Goal: Information Seeking & Learning: Get advice/opinions

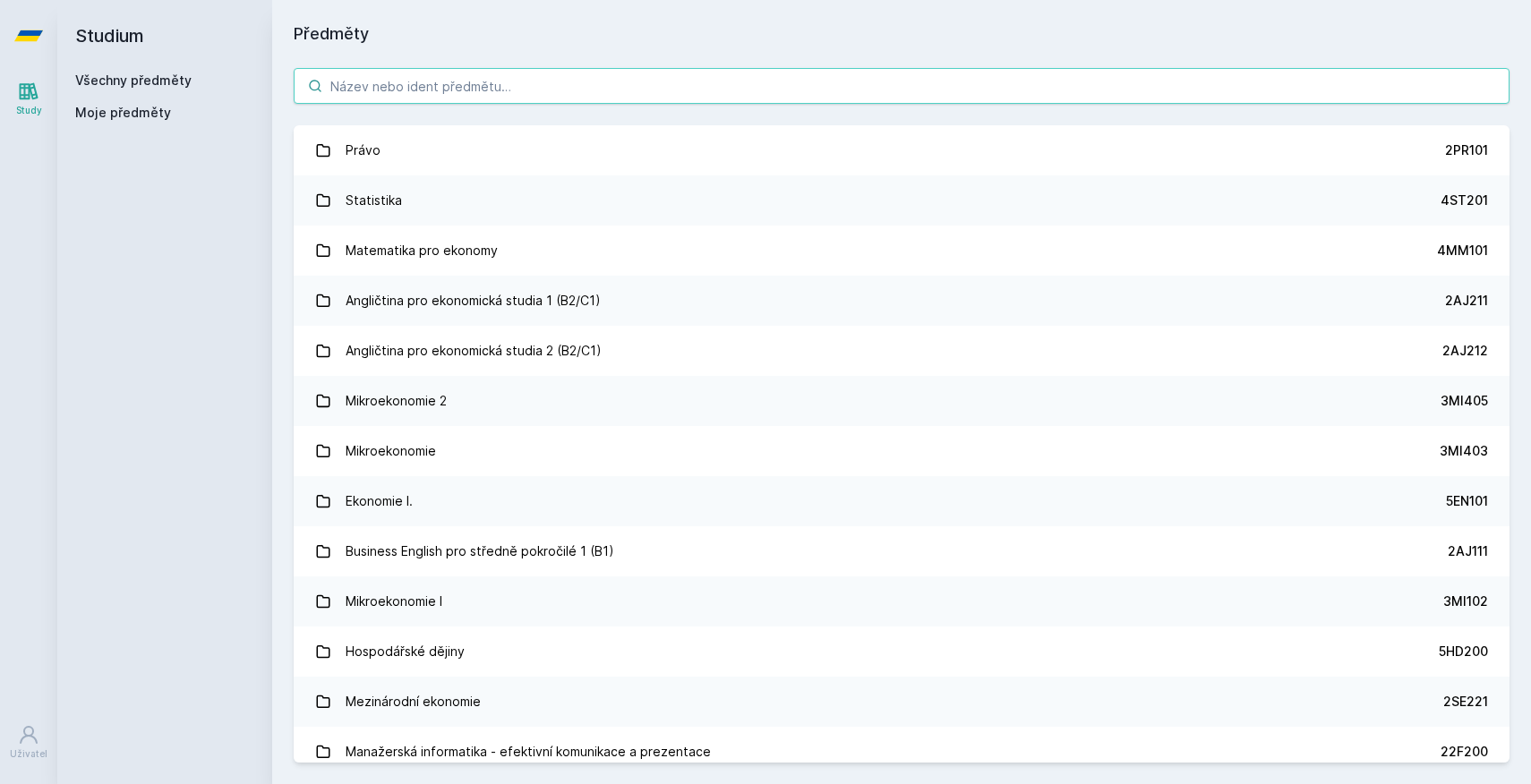
click at [462, 80] on input "search" at bounding box center [901, 86] width 1216 height 36
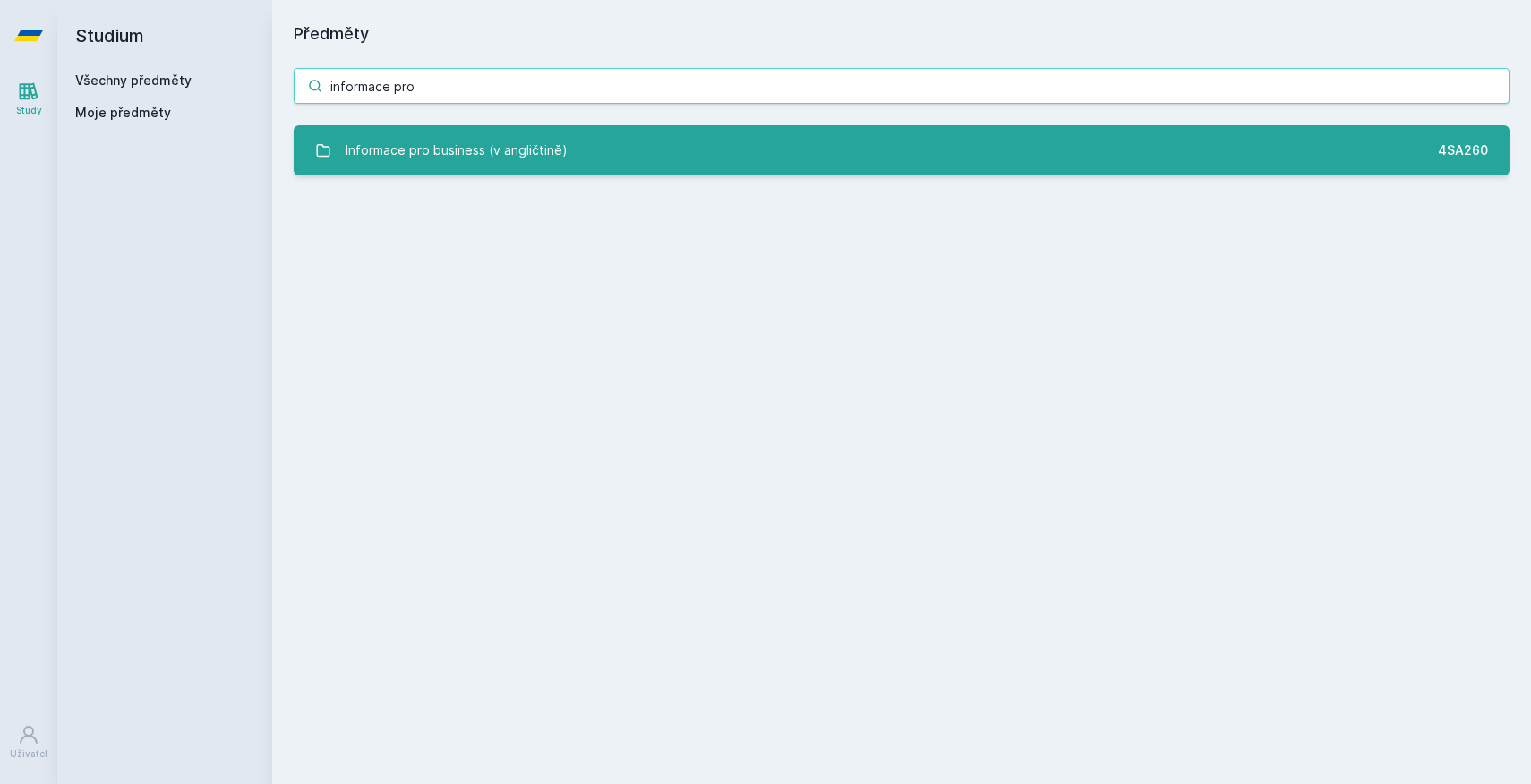
type input "informace pro"
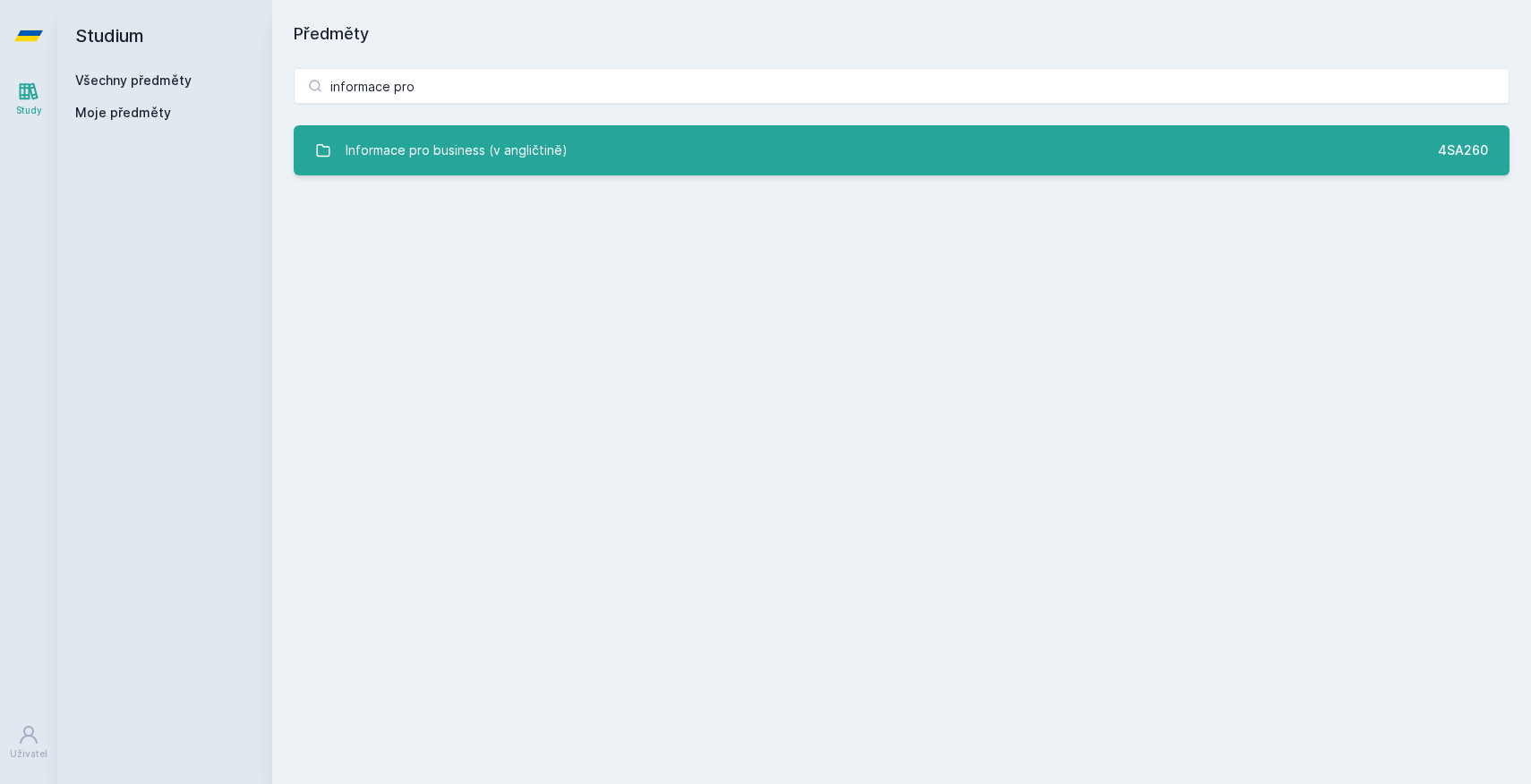
click at [519, 153] on div "Informace pro business (v angličtině)" at bounding box center [457, 151] width 222 height 36
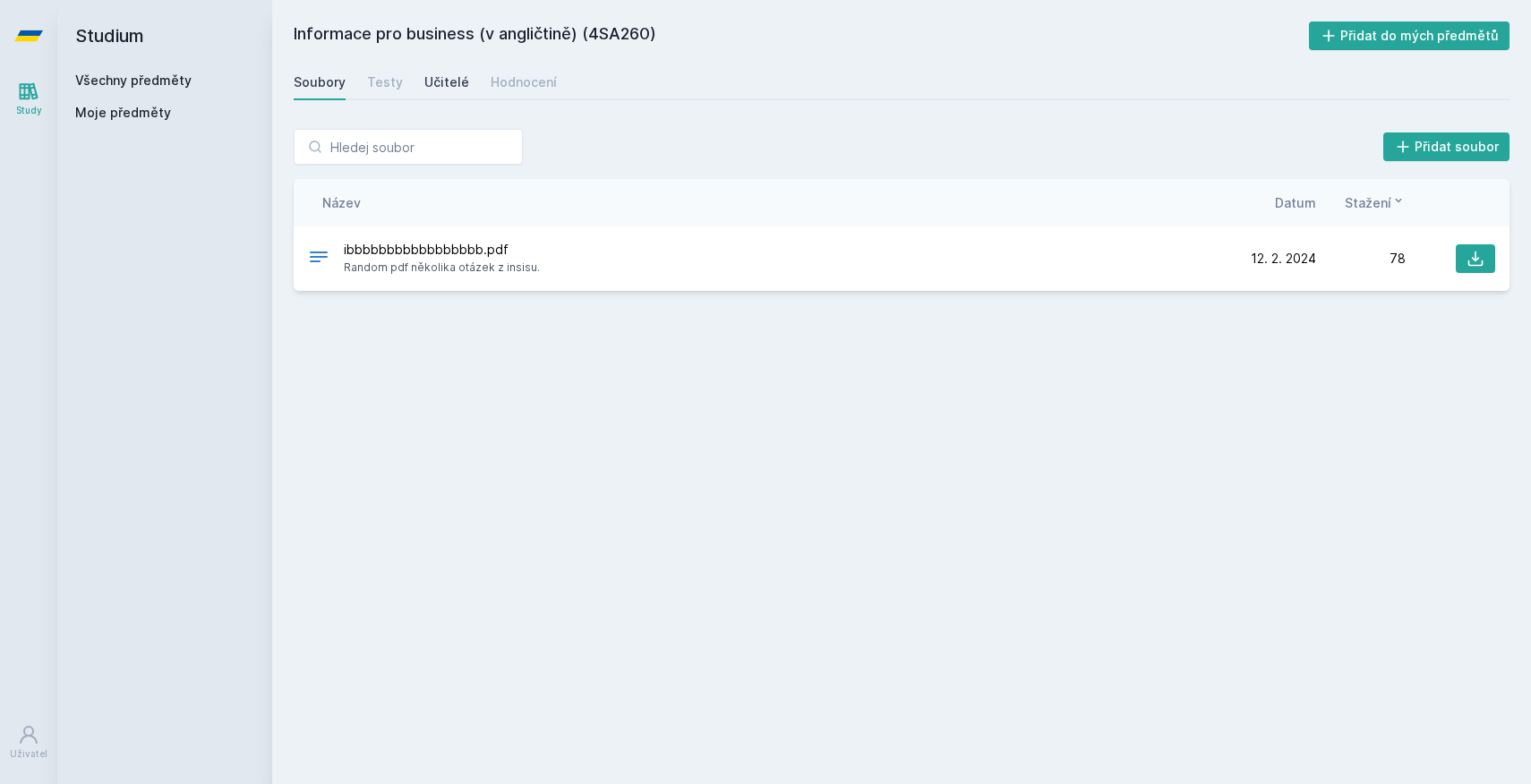
click at [458, 97] on link "Učitelé" at bounding box center [446, 82] width 45 height 36
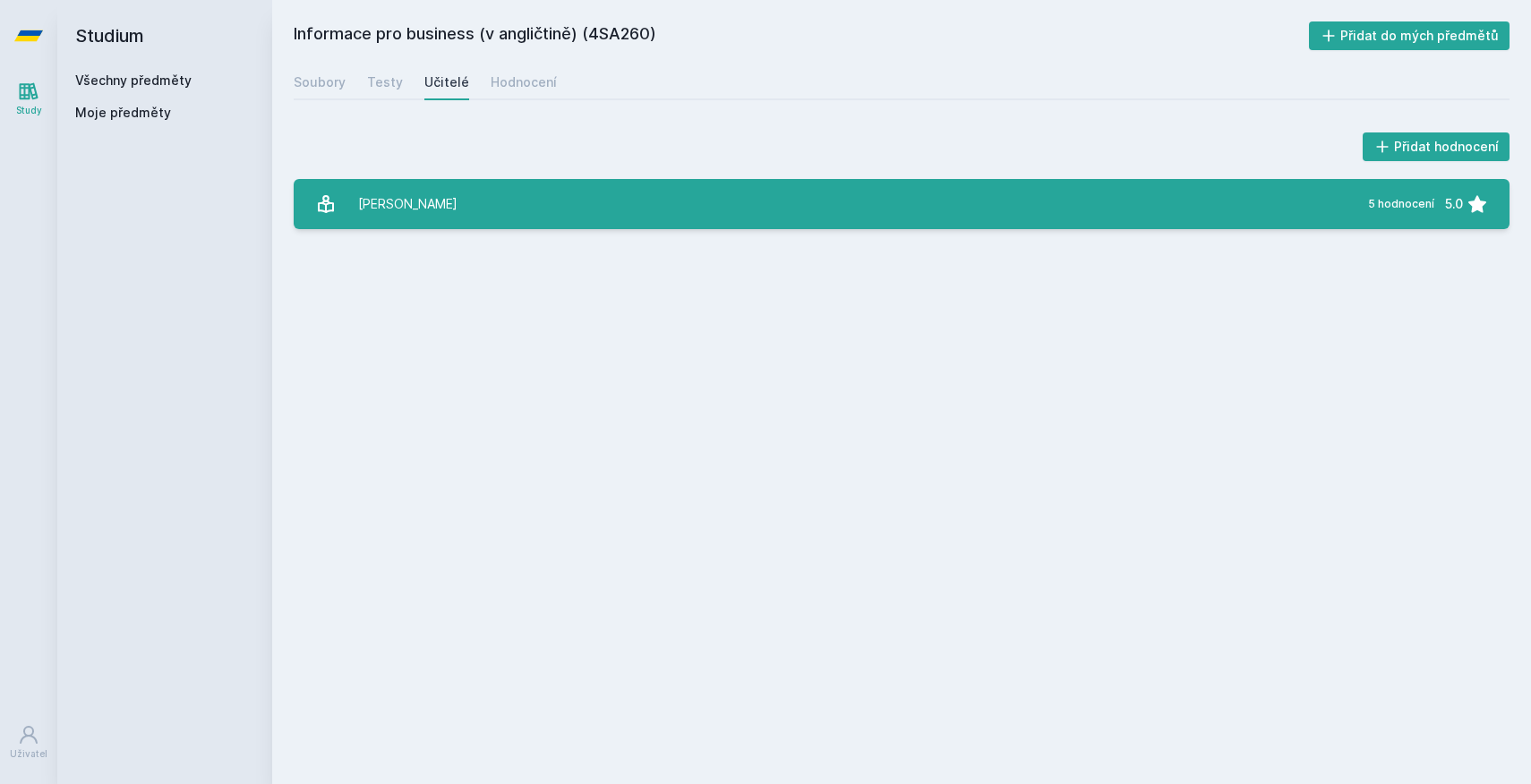
click at [505, 207] on link "[PERSON_NAME] 5 hodnocení 5.0" at bounding box center [901, 204] width 1216 height 51
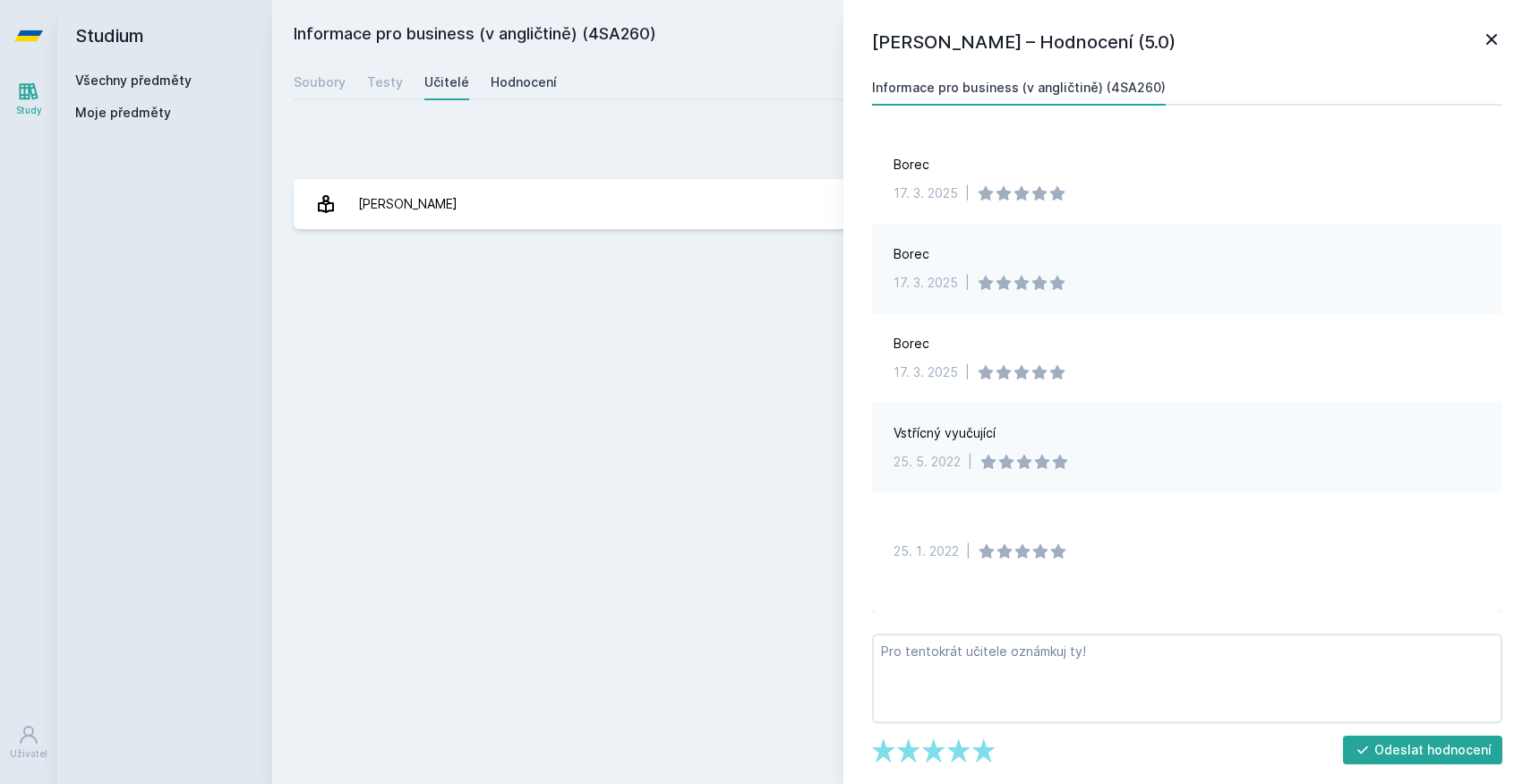
click at [514, 93] on link "Hodnocení" at bounding box center [524, 82] width 66 height 36
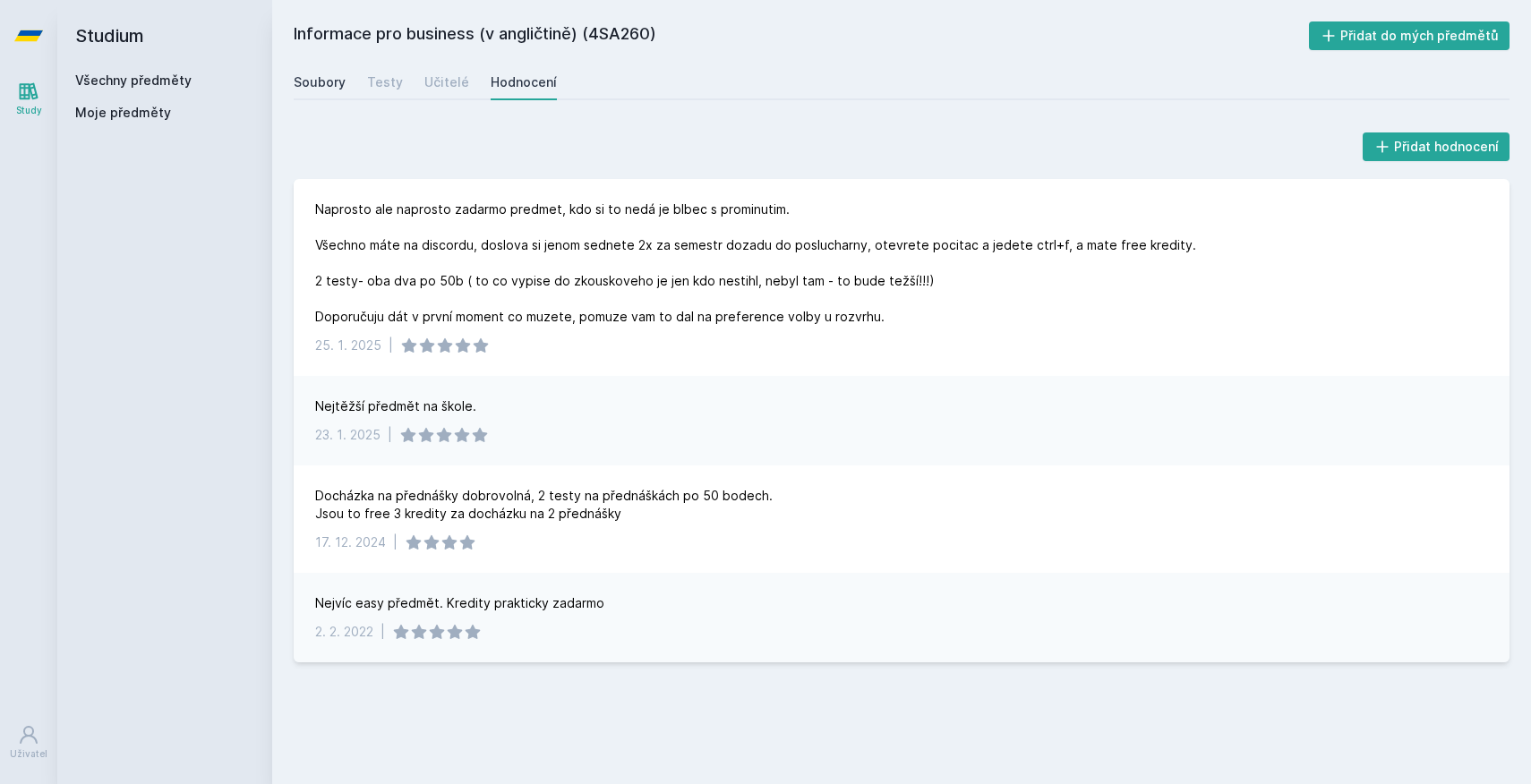
click at [321, 85] on div "Soubory" at bounding box center [319, 82] width 52 height 18
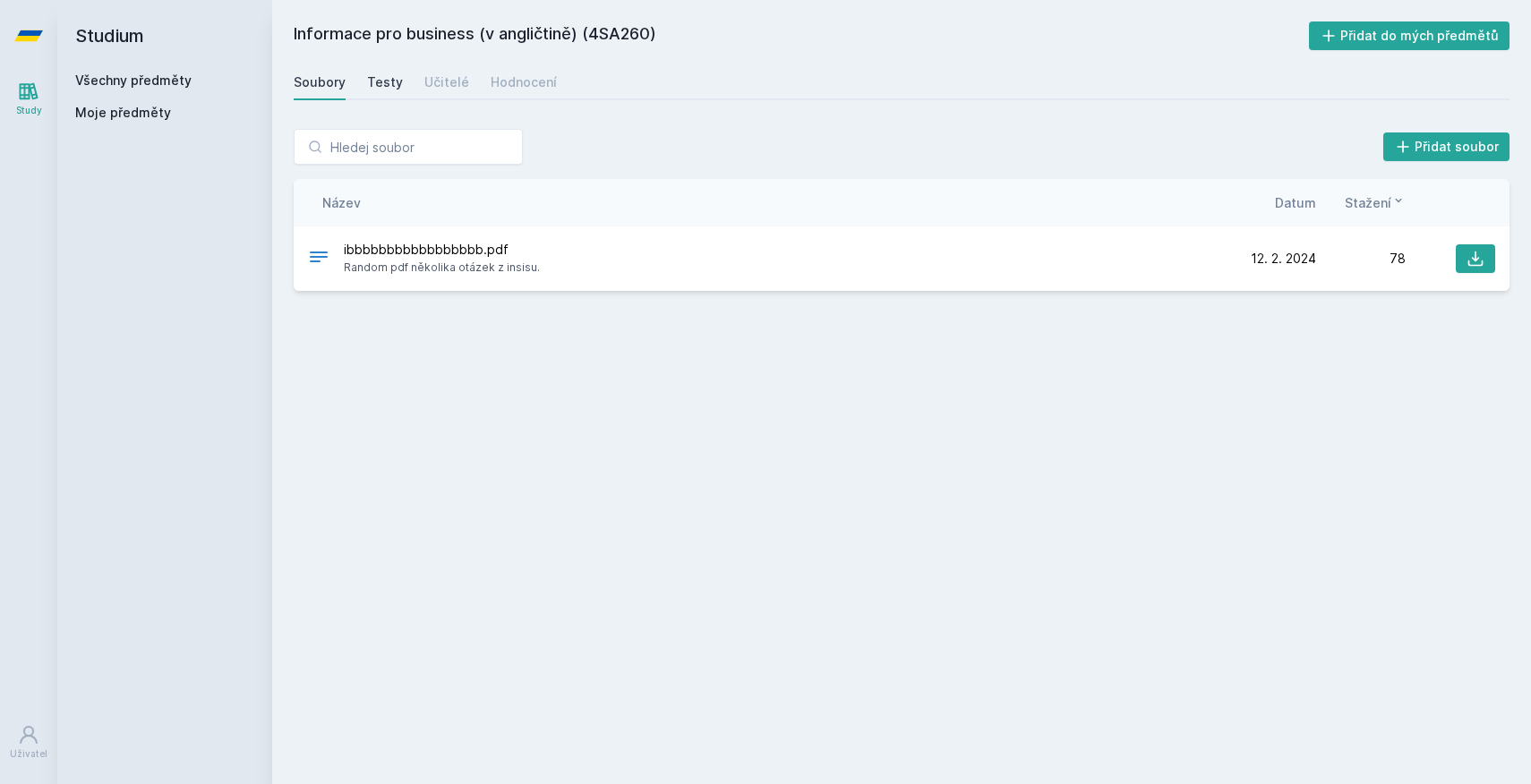
click at [375, 79] on div "Testy" at bounding box center [385, 82] width 36 height 18
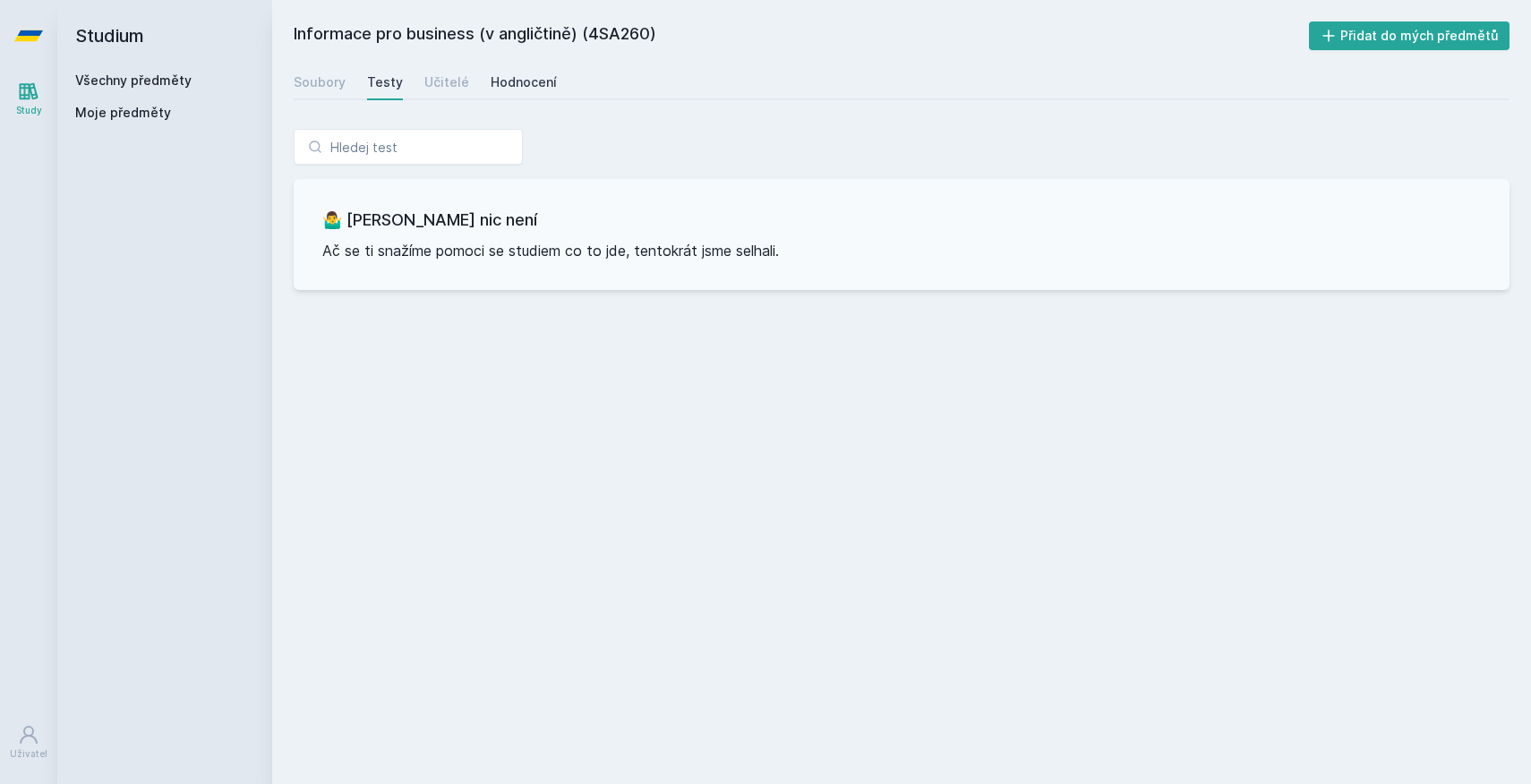
click at [512, 88] on div "Hodnocení" at bounding box center [524, 82] width 66 height 18
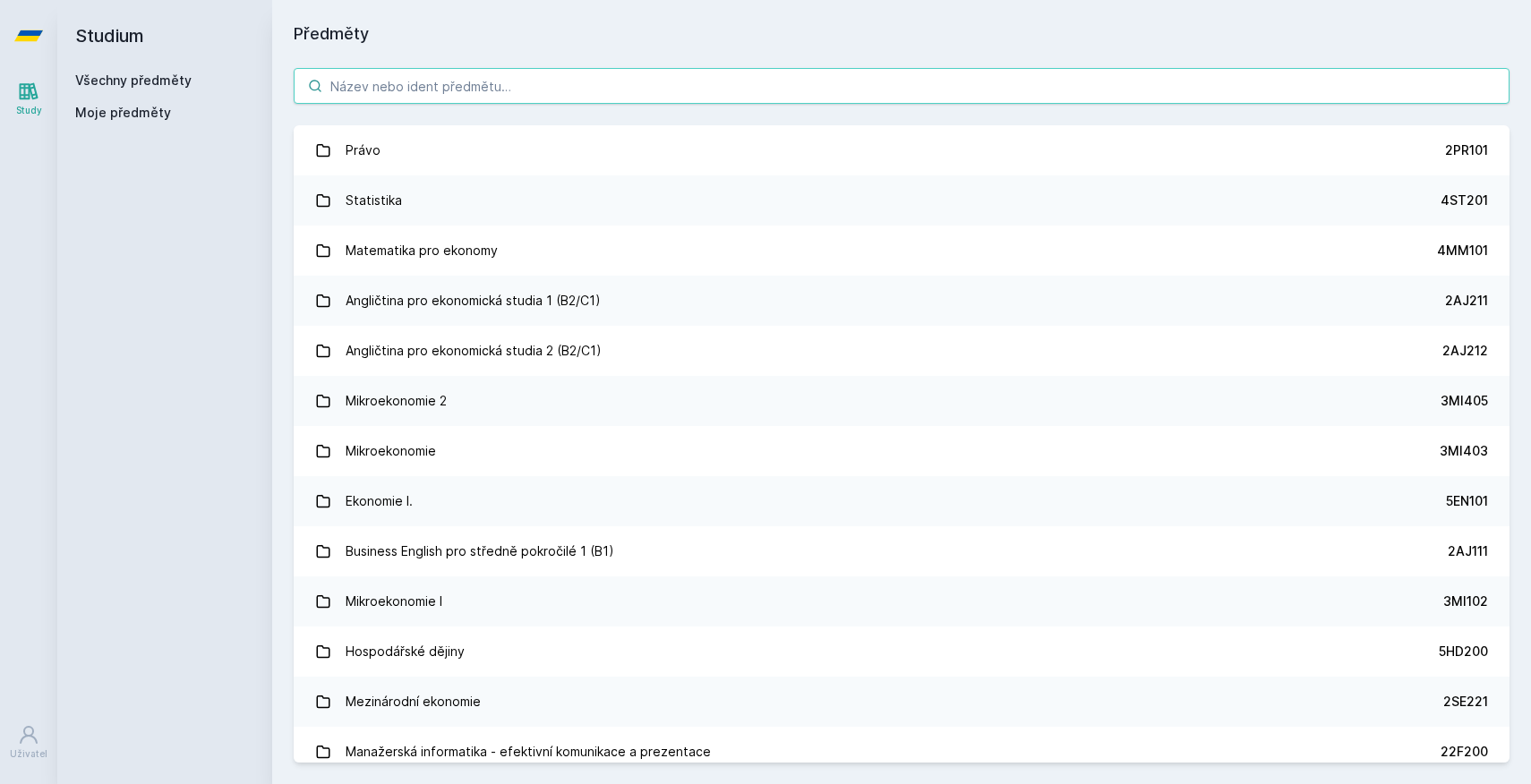
click at [382, 97] on input "search" at bounding box center [901, 86] width 1216 height 36
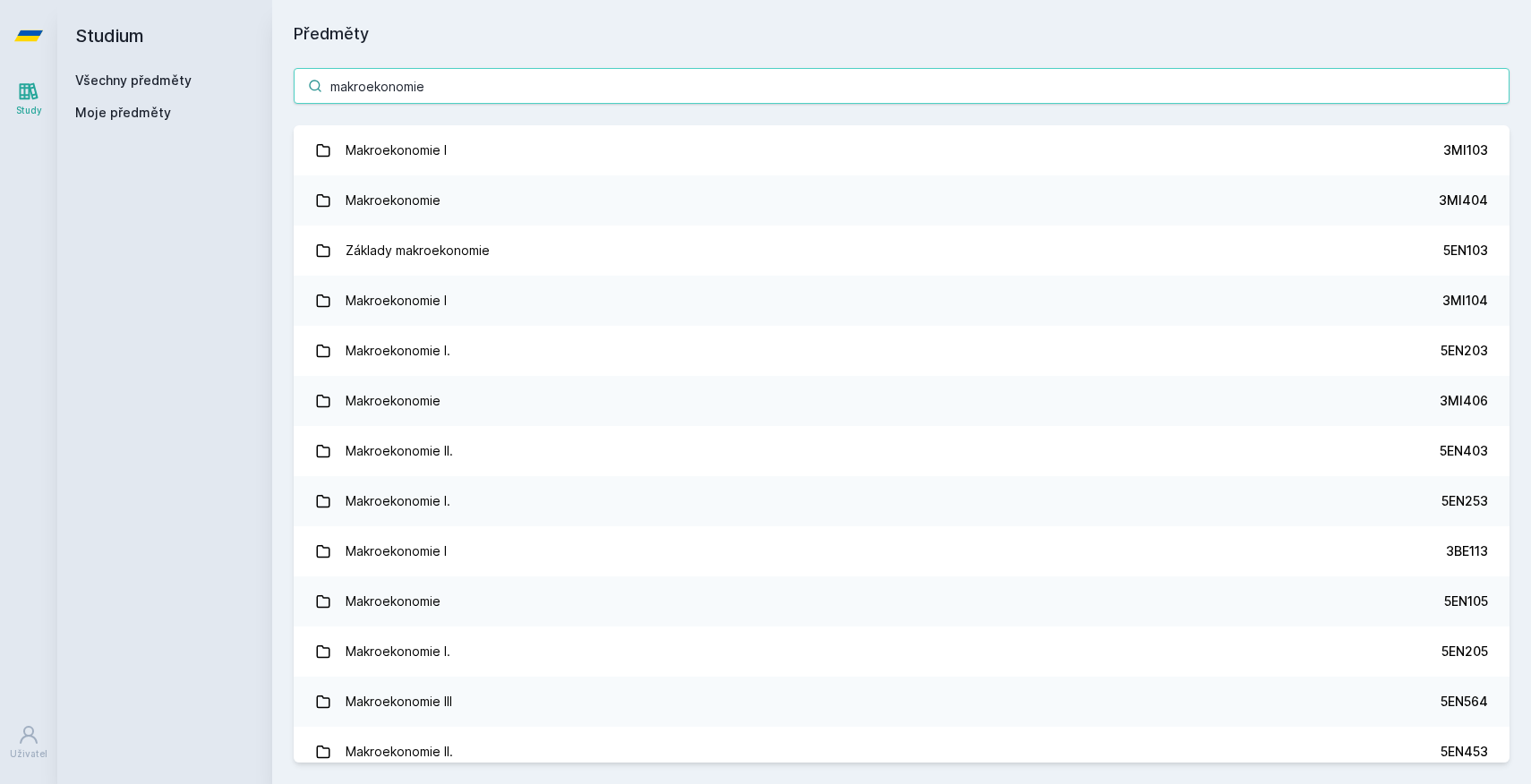
drag, startPoint x: 462, startPoint y: 86, endPoint x: 284, endPoint y: 86, distance: 178.0
click at [284, 86] on div "makroekonomie Makroekonomie I 3MI103 Makroekonomie 3MI404 Základy makroekonomie…" at bounding box center [902, 415] width 1259 height 737
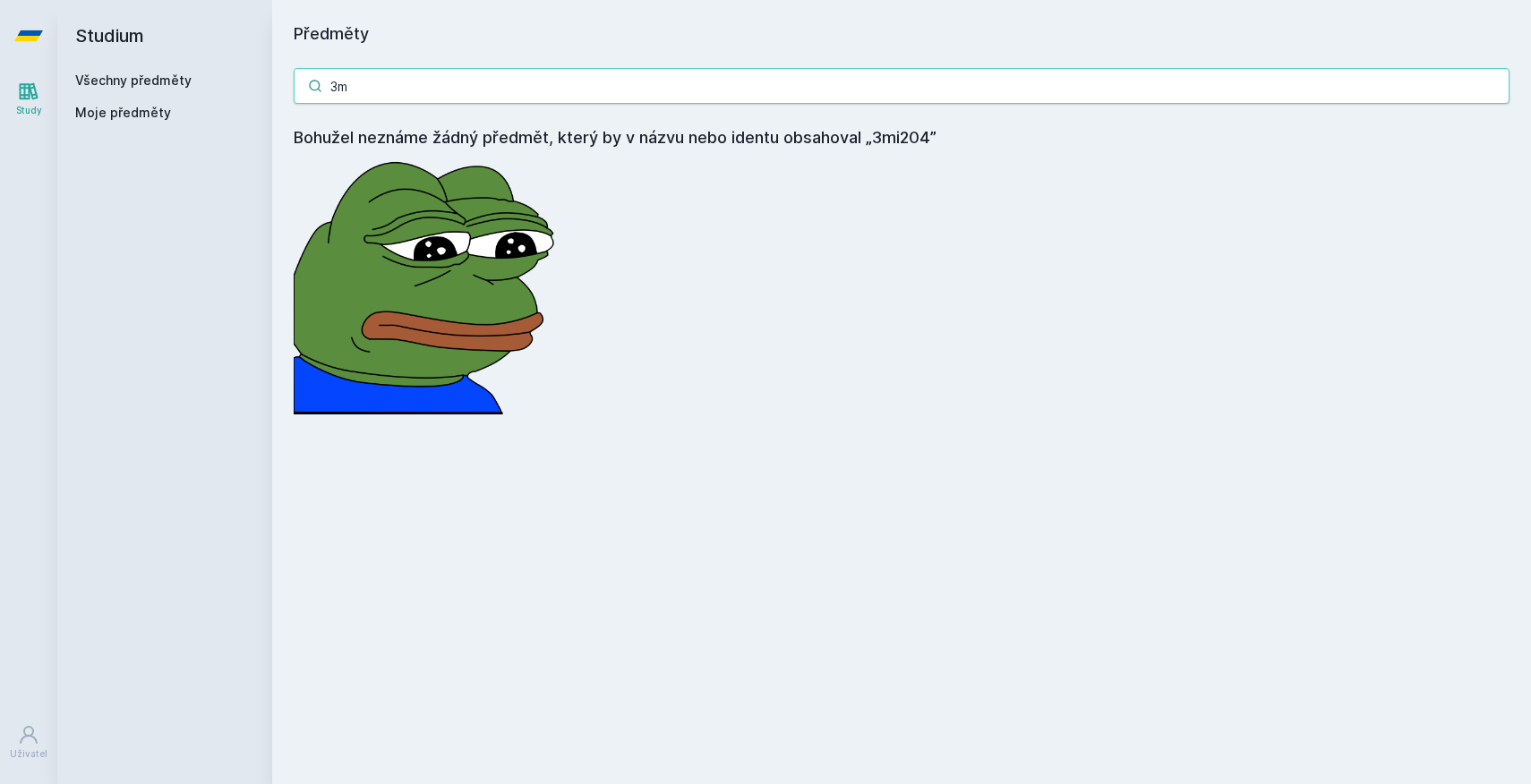
type input "3"
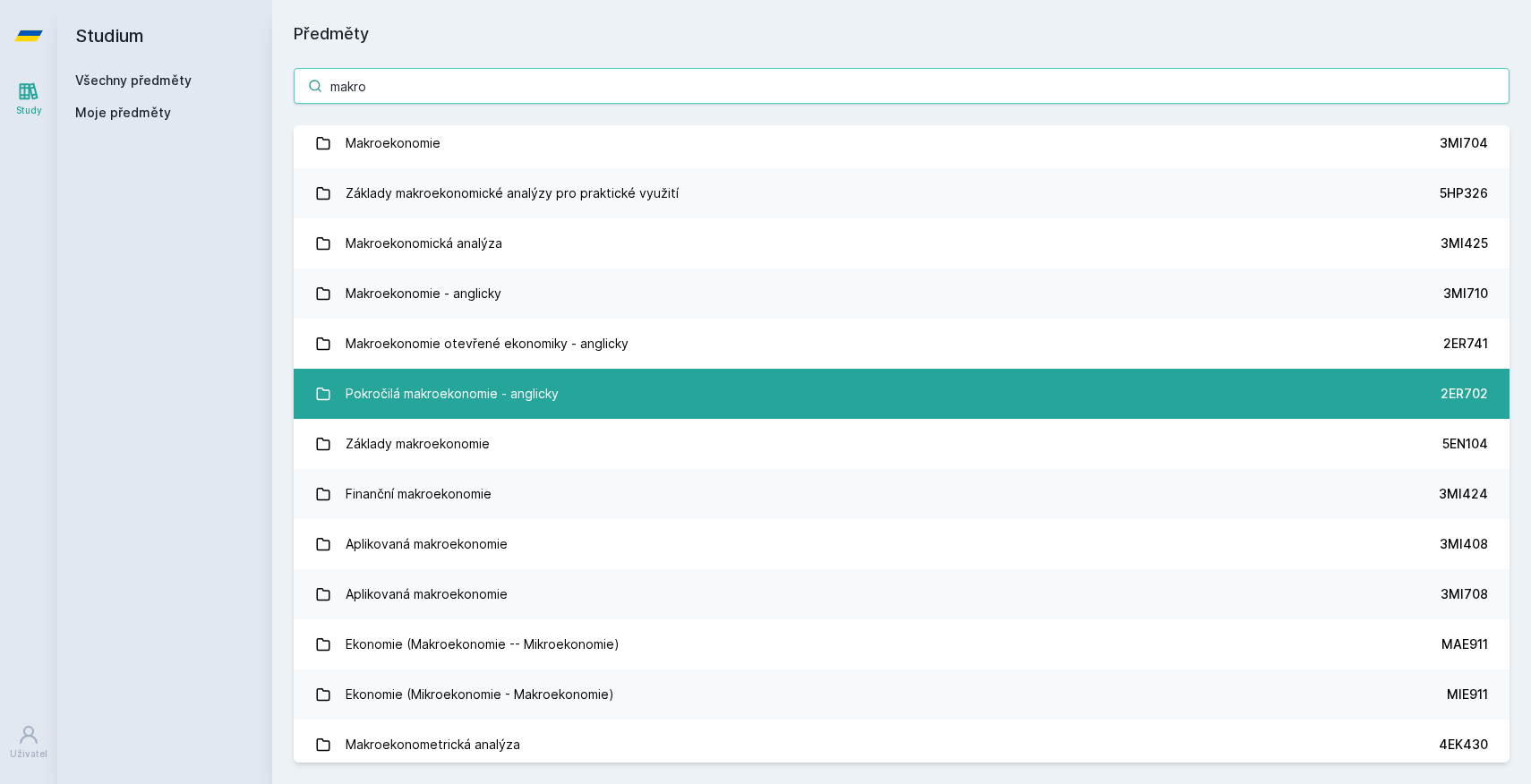
scroll to position [911, 0]
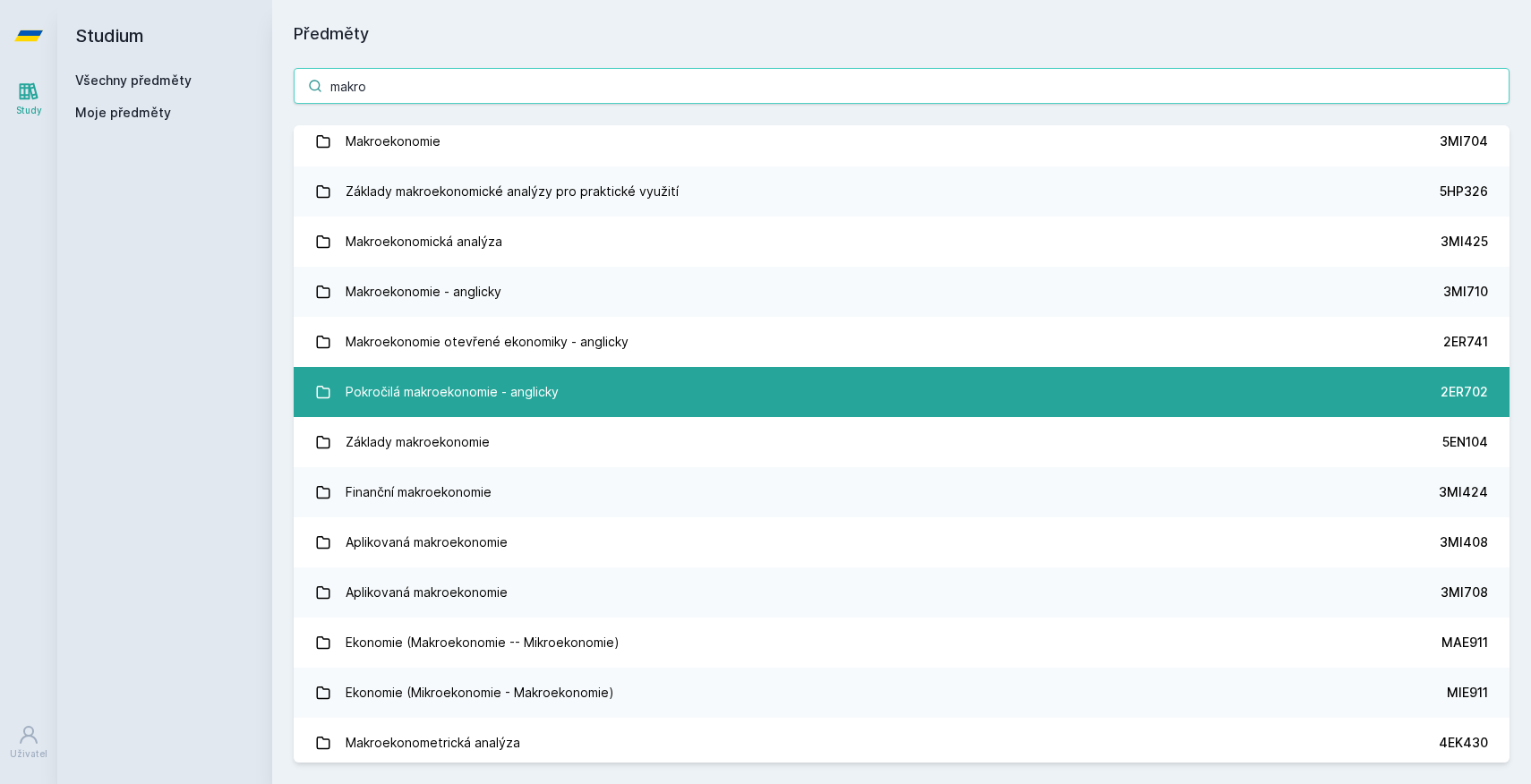
type input "makro"
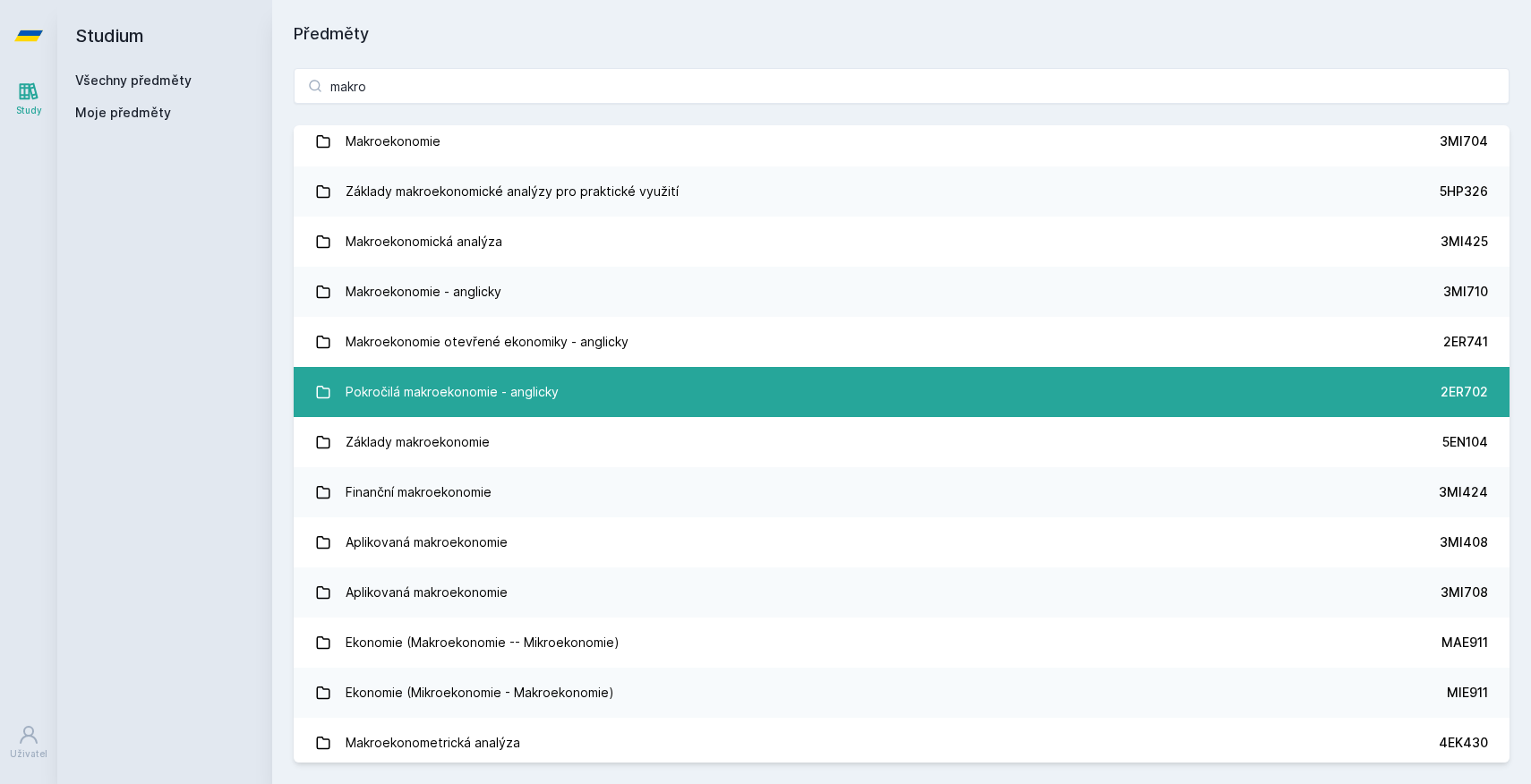
scroll to position [0, 0]
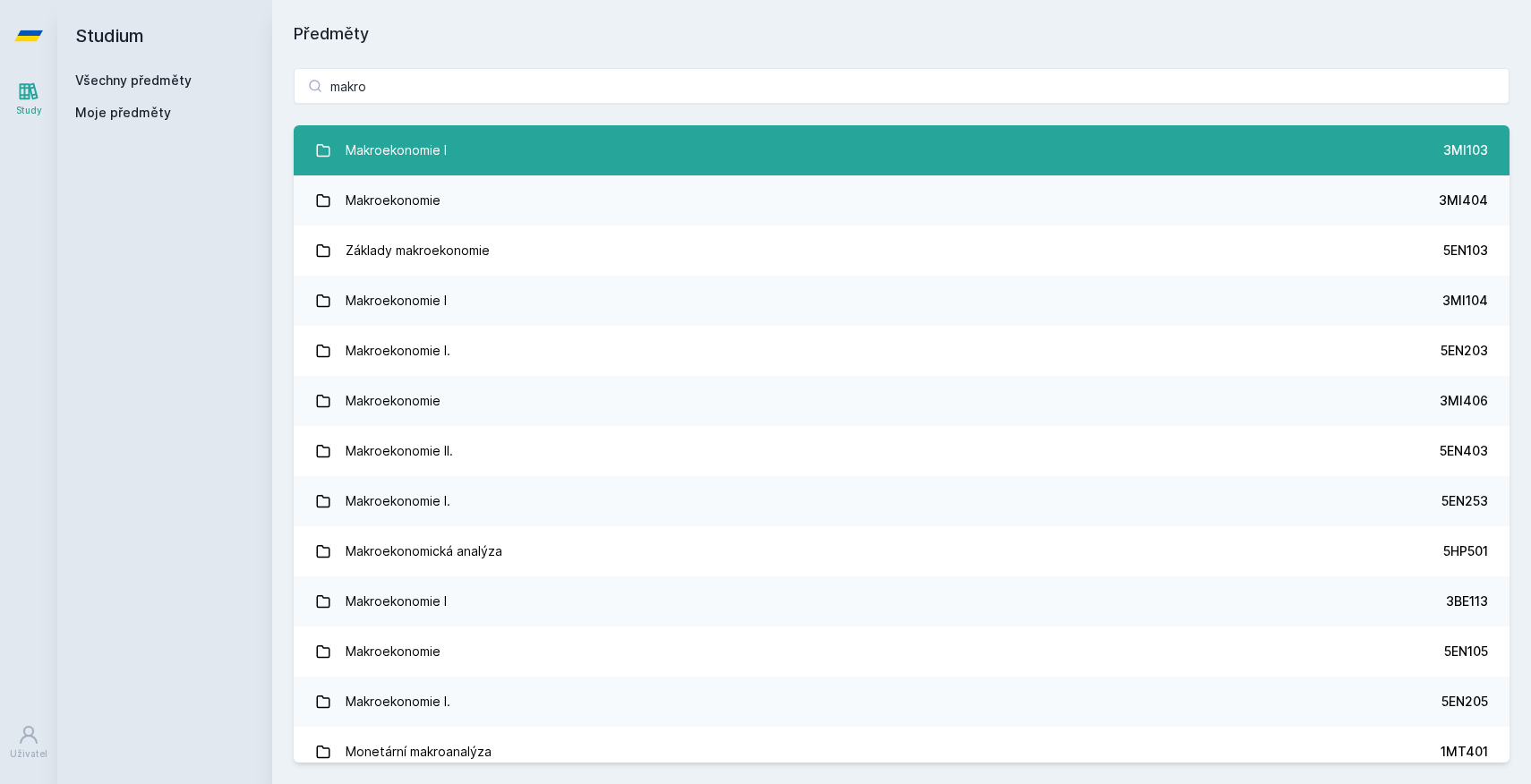
click at [894, 160] on link "Makroekonomie I 3MI103" at bounding box center [901, 150] width 1216 height 51
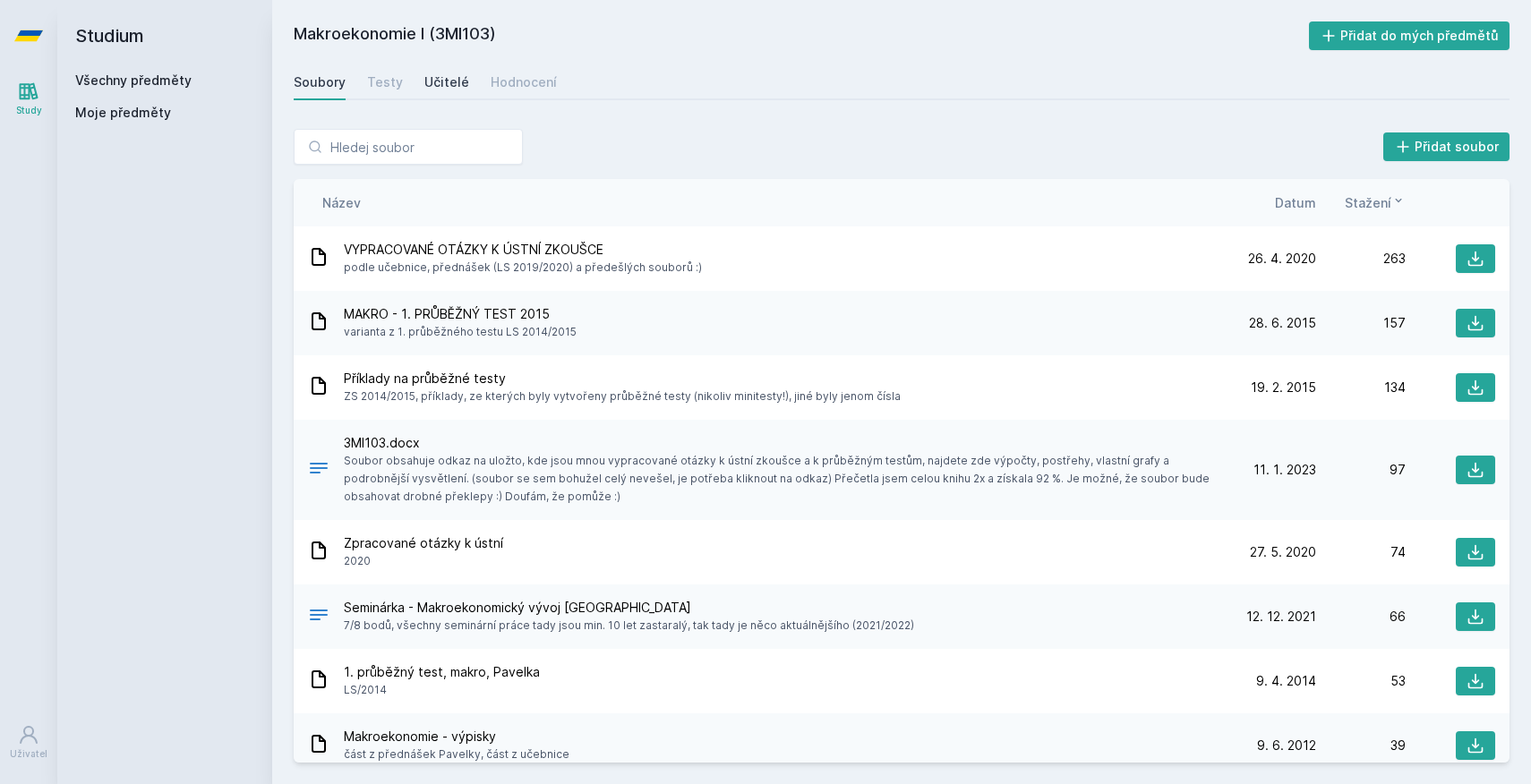
click at [436, 96] on link "Učitelé" at bounding box center [446, 82] width 45 height 36
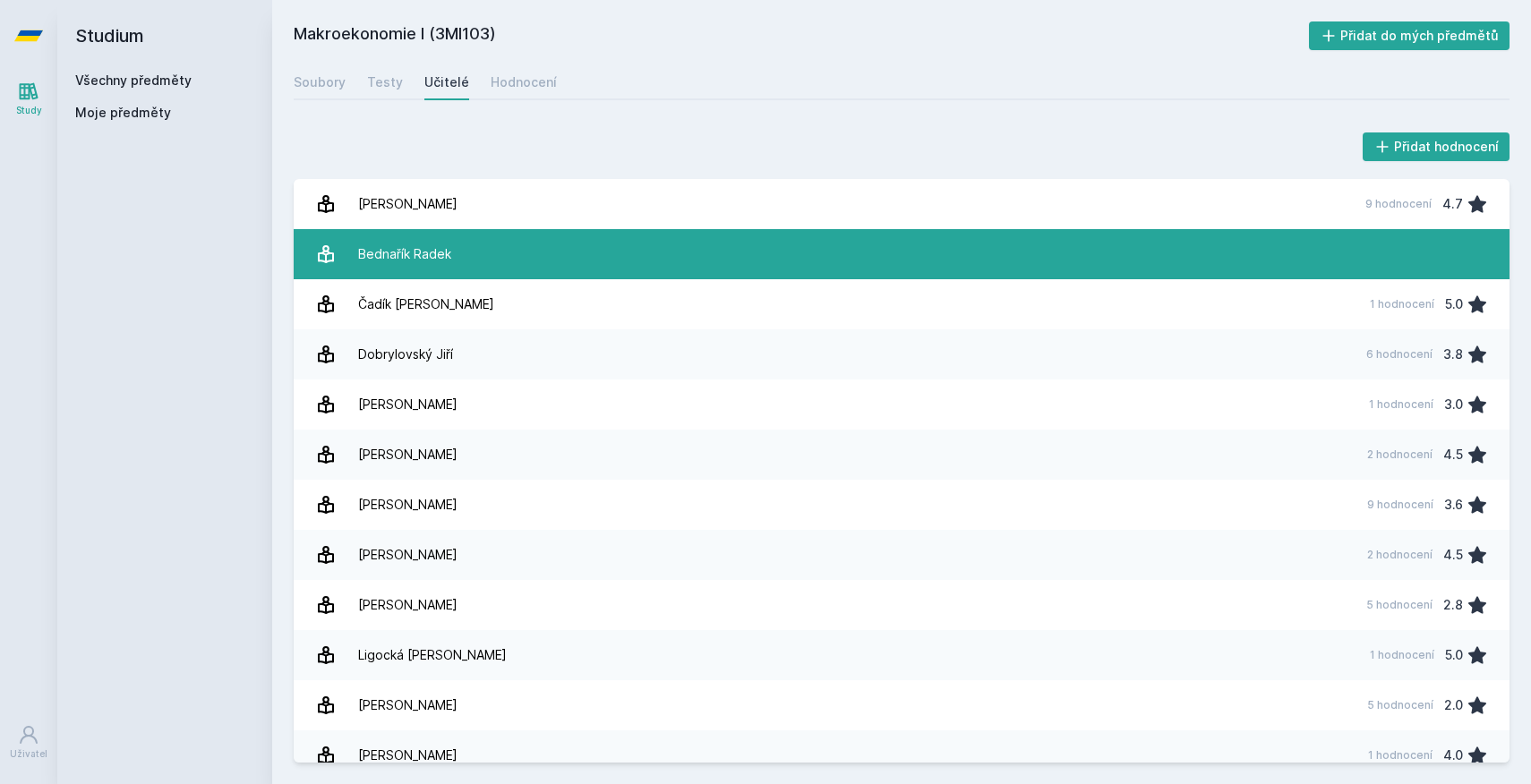
scroll to position [218, 0]
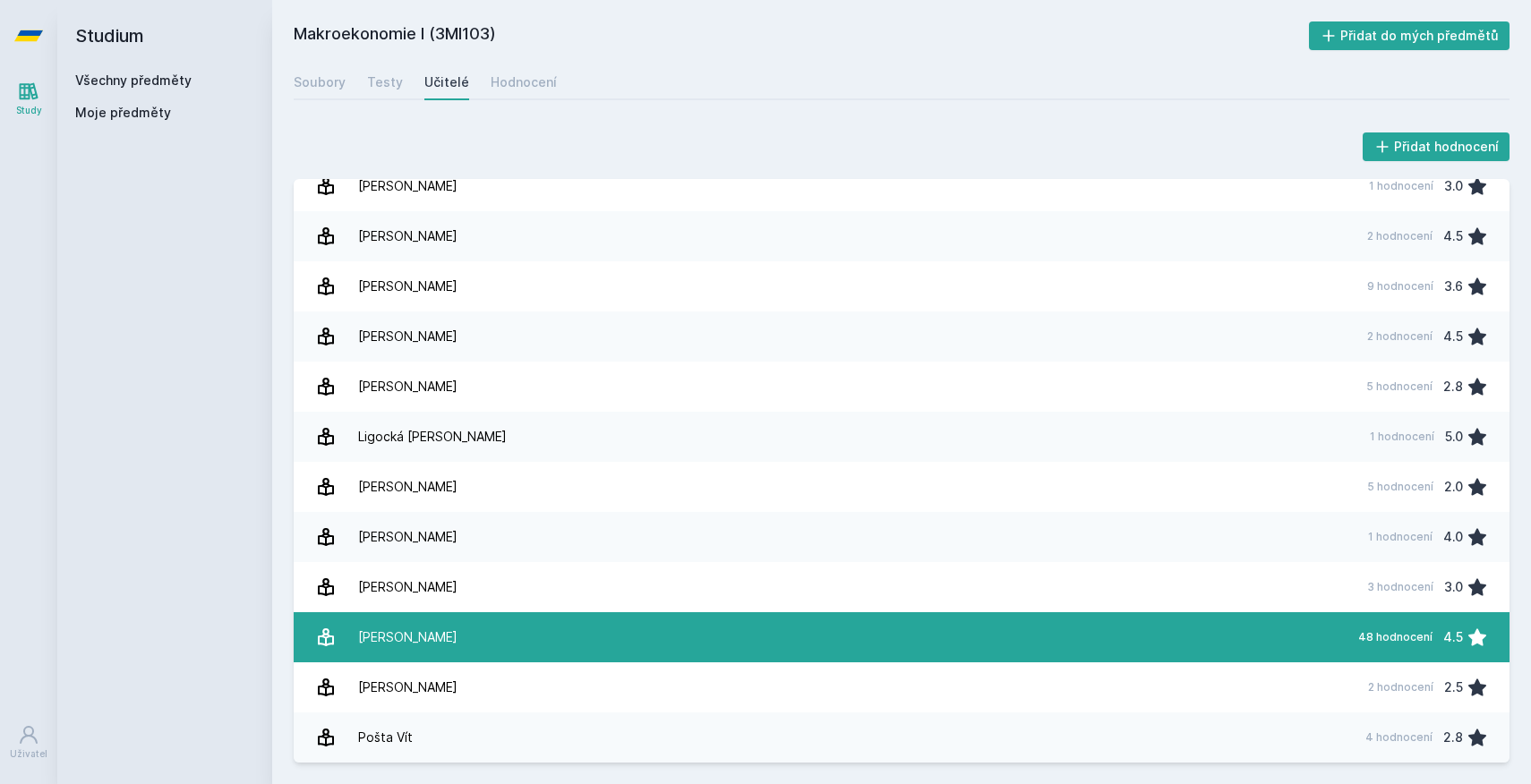
click at [477, 628] on link "[PERSON_NAME] 48 hodnocení 4.5" at bounding box center [901, 637] width 1216 height 51
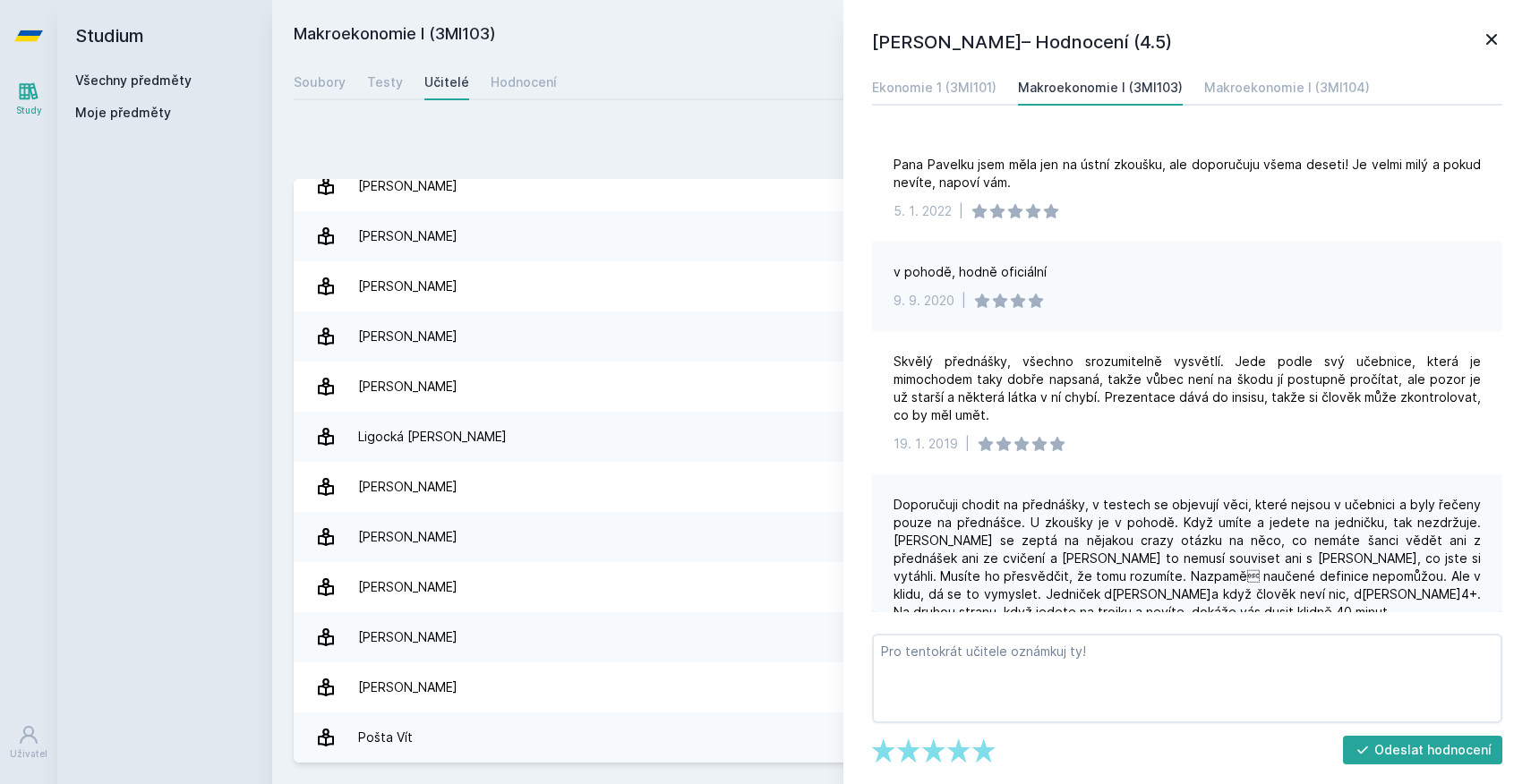
drag, startPoint x: 1121, startPoint y: 44, endPoint x: 1185, endPoint y: 44, distance: 64.0
click at [1185, 44] on h1 "[PERSON_NAME]– Hodnocení (4.5)" at bounding box center [1177, 42] width 609 height 27
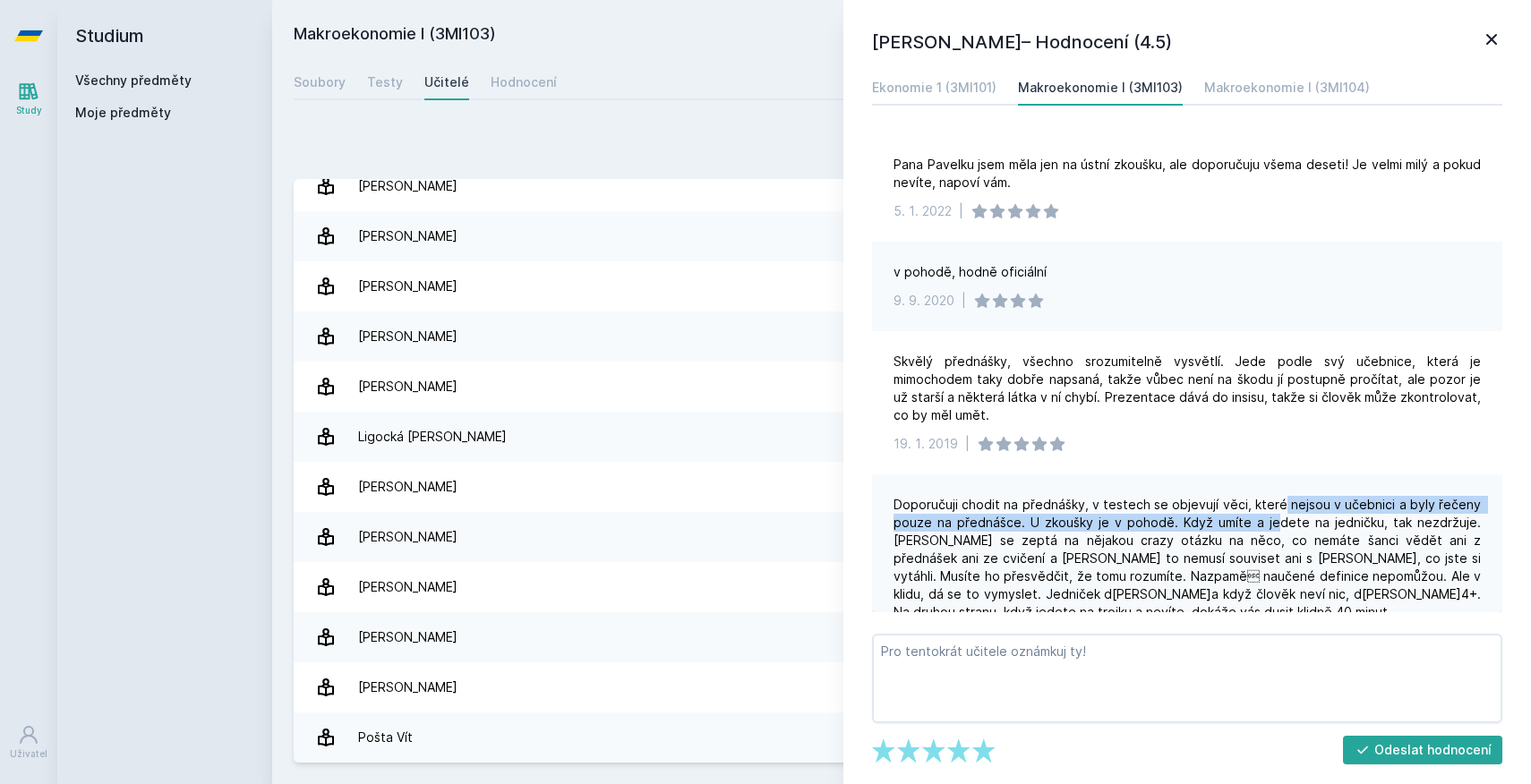
drag, startPoint x: 1288, startPoint y: 504, endPoint x: 1261, endPoint y: 522, distance: 32.4
click at [1261, 522] on div "Doporučuji chodit na přednášky, v testech se objevují věci, které nejsou v učeb…" at bounding box center [1187, 558] width 587 height 125
